Goal: Check status

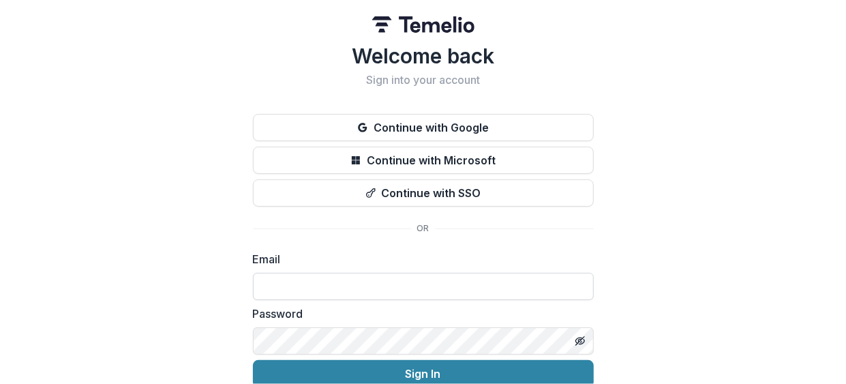
click at [387, 288] on input at bounding box center [423, 286] width 341 height 27
type input "**********"
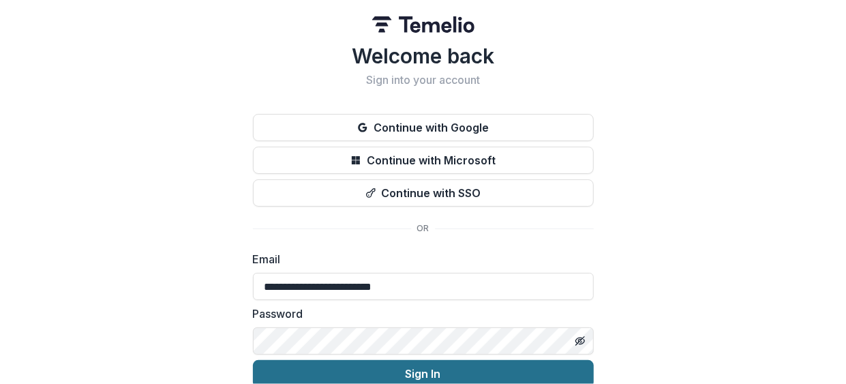
click at [394, 365] on button "Sign In" at bounding box center [423, 373] width 341 height 27
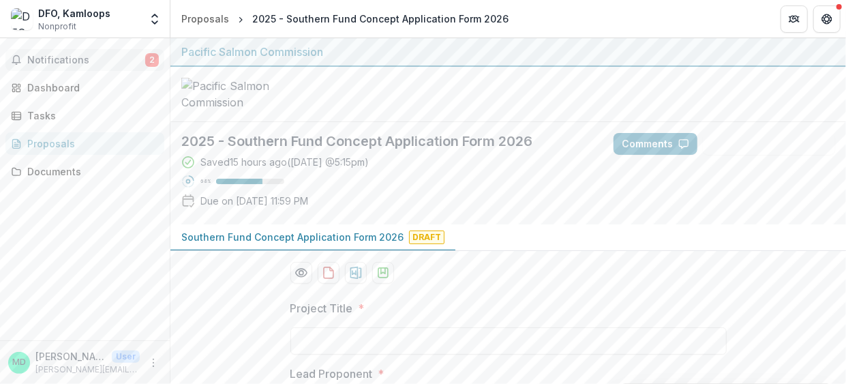
click at [68, 61] on span "Notifications" at bounding box center [86, 61] width 118 height 12
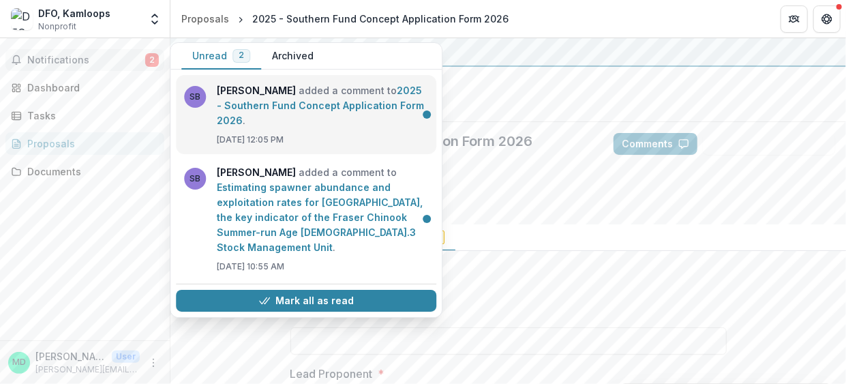
click at [274, 103] on link "2025 - Southern Fund Concept Application Form 2026" at bounding box center [320, 106] width 207 height 42
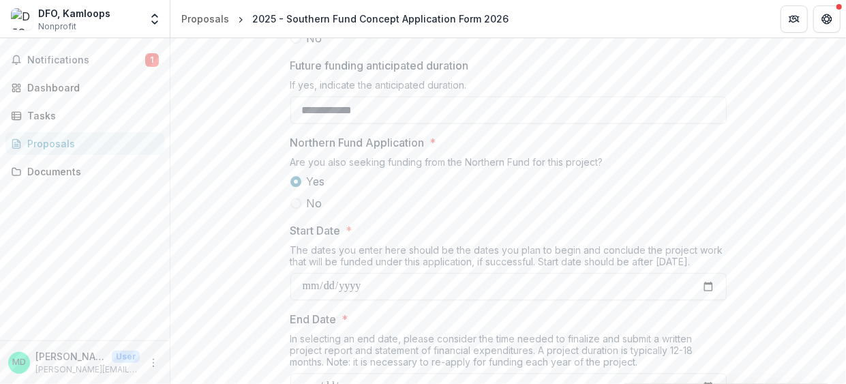
scroll to position [1679, 0]
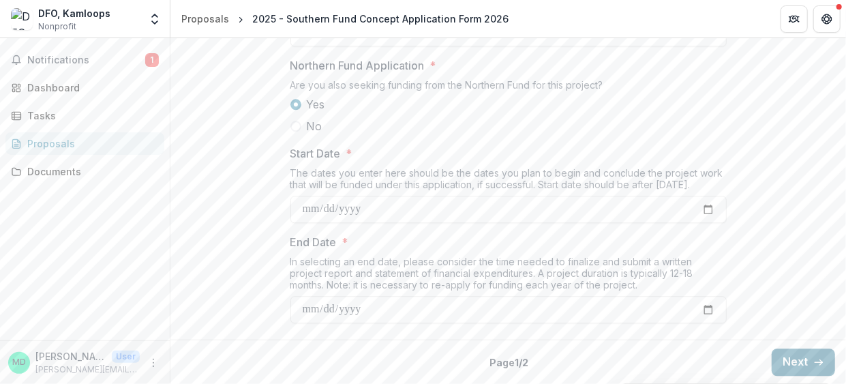
click at [798, 364] on button "Next" at bounding box center [803, 361] width 63 height 27
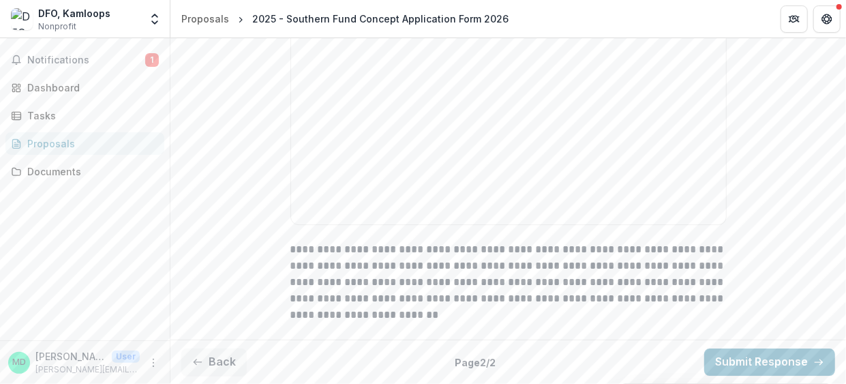
scroll to position [2196, 0]
click at [231, 355] on button "Back" at bounding box center [213, 361] width 65 height 27
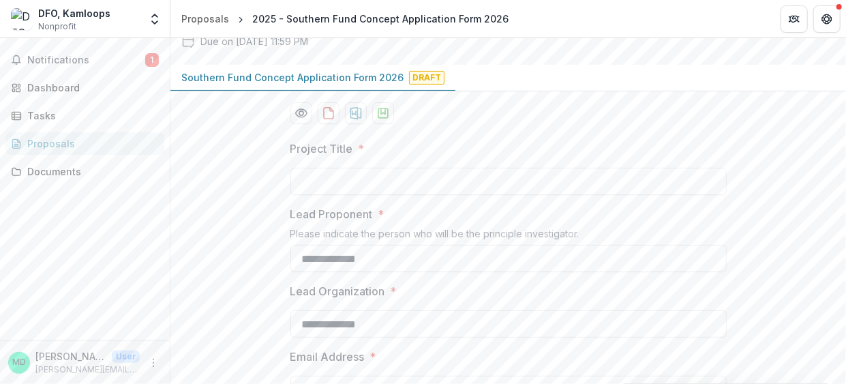
scroll to position [42, 0]
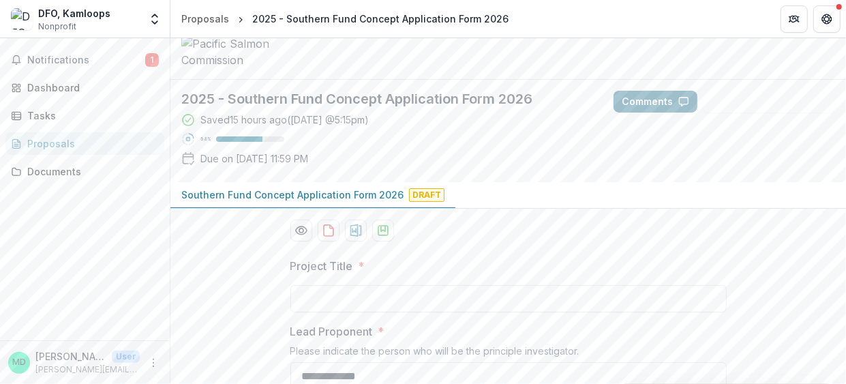
click at [671, 113] on button "Comments" at bounding box center [656, 102] width 84 height 22
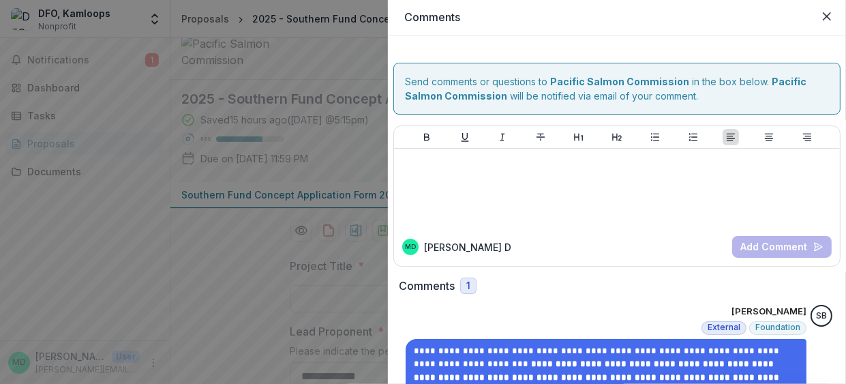
scroll to position [68, 0]
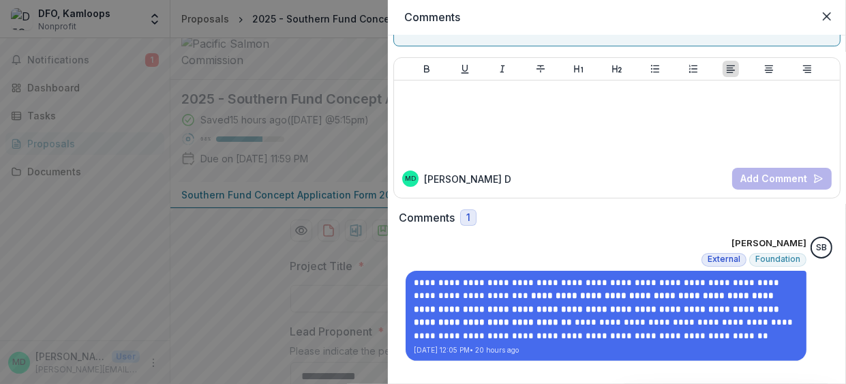
click at [374, 132] on div "**********" at bounding box center [423, 192] width 846 height 384
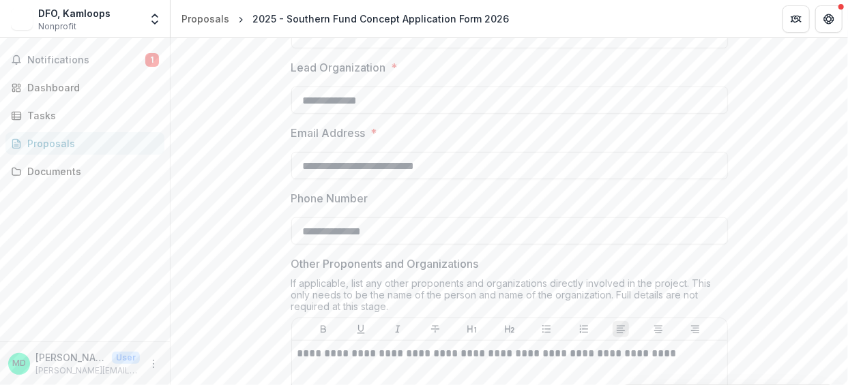
scroll to position [409, 0]
